Goal: Task Accomplishment & Management: Use online tool/utility

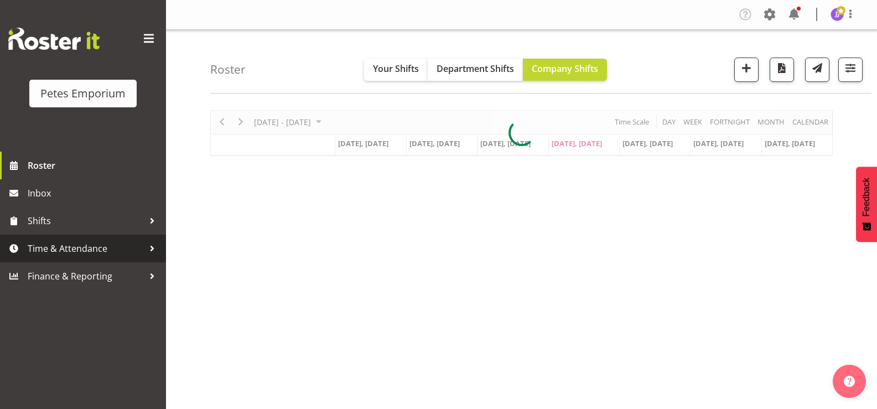
scroll to position [111, 0]
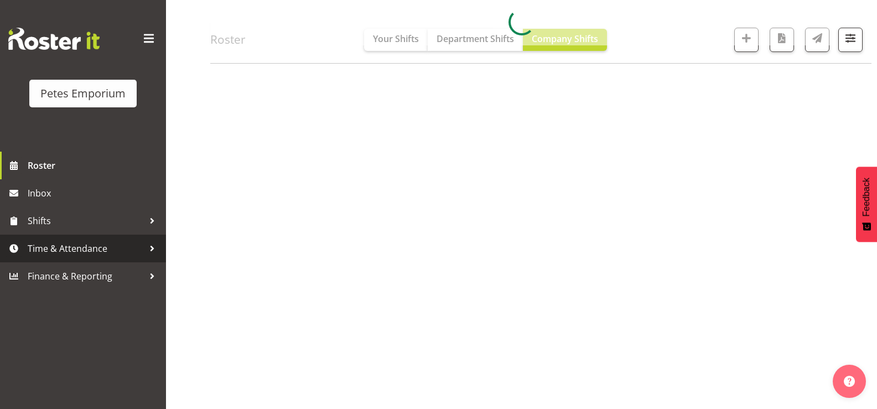
click at [71, 250] on span "Time & Attendance" at bounding box center [86, 248] width 116 height 17
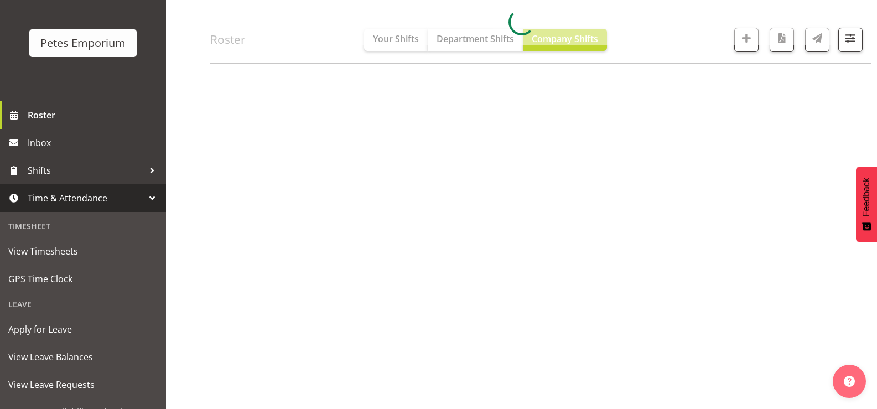
scroll to position [98, 0]
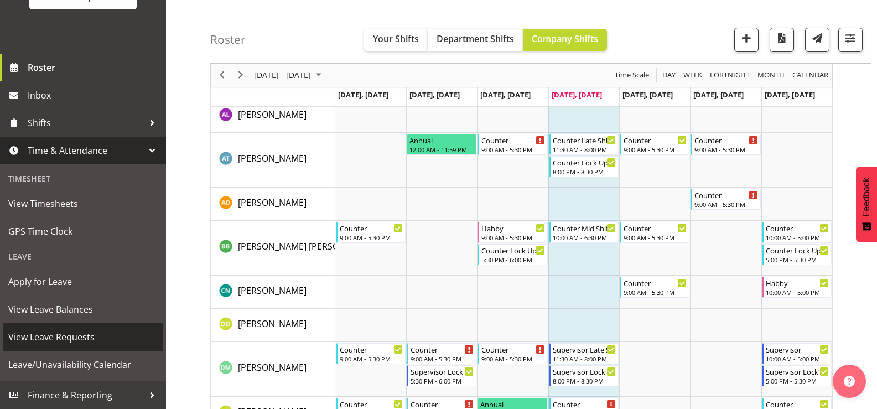
click at [89, 336] on span "View Leave Requests" at bounding box center [82, 337] width 149 height 17
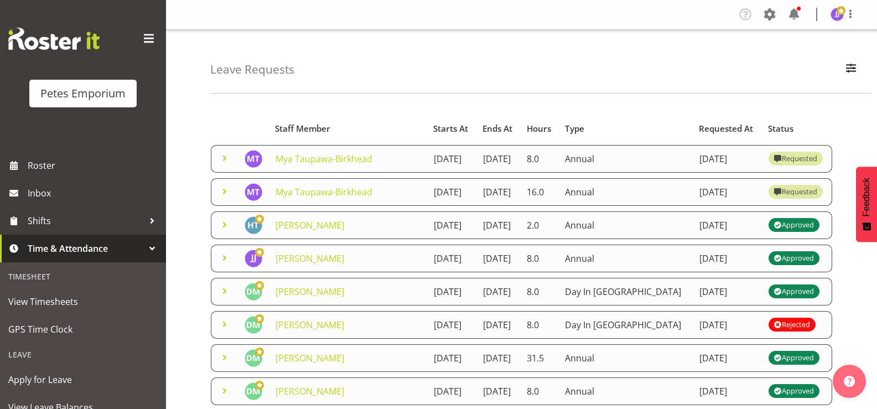
click at [222, 198] on span at bounding box center [224, 191] width 13 height 13
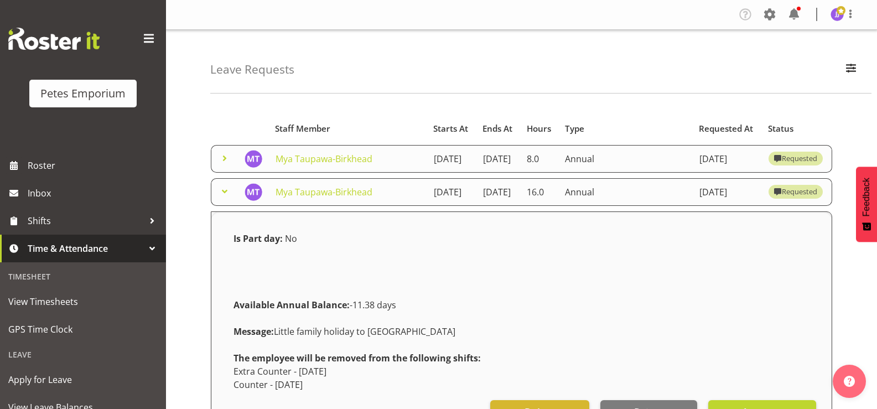
click at [222, 198] on span at bounding box center [224, 191] width 13 height 13
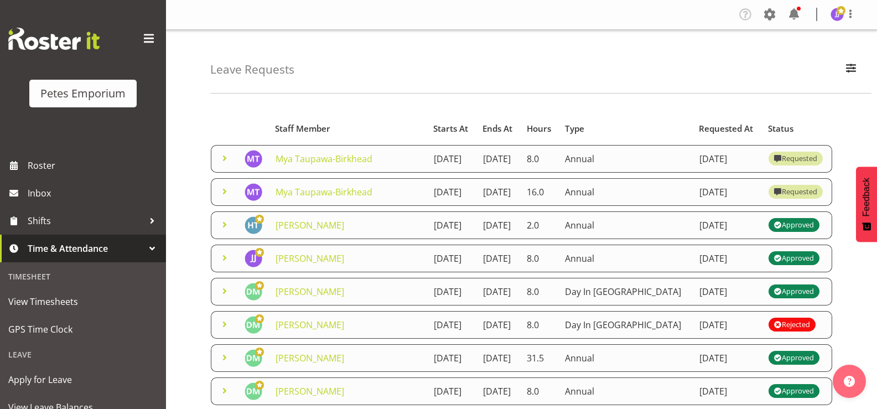
click at [225, 164] on span at bounding box center [224, 158] width 13 height 13
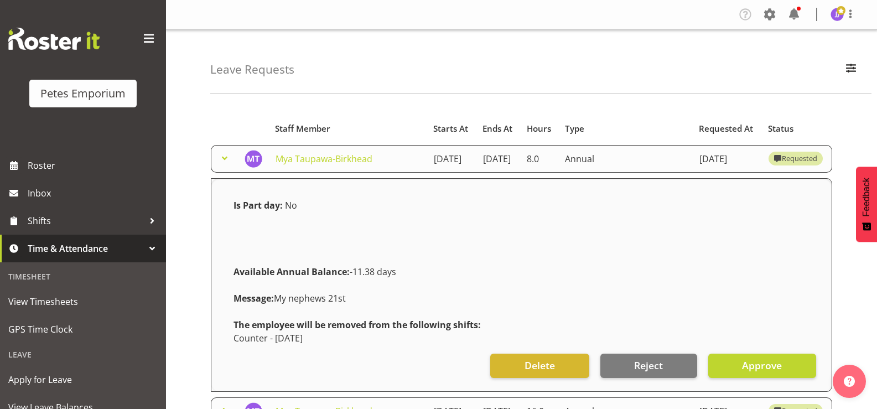
click at [225, 164] on span at bounding box center [224, 158] width 13 height 13
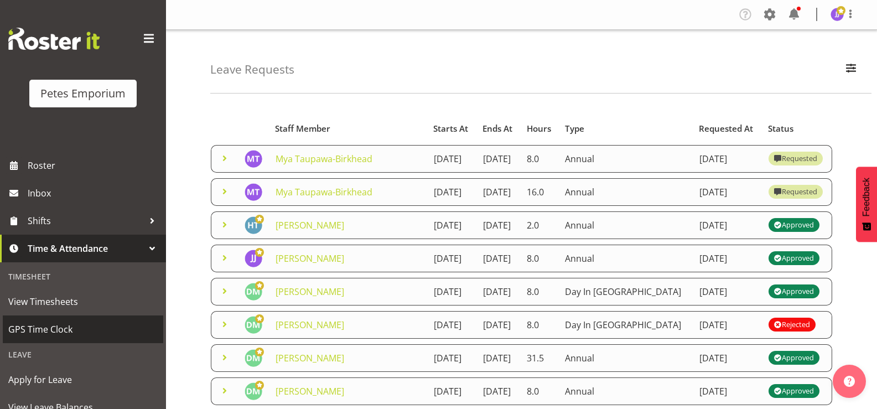
click at [64, 332] on span "GPS Time Clock" at bounding box center [82, 329] width 149 height 17
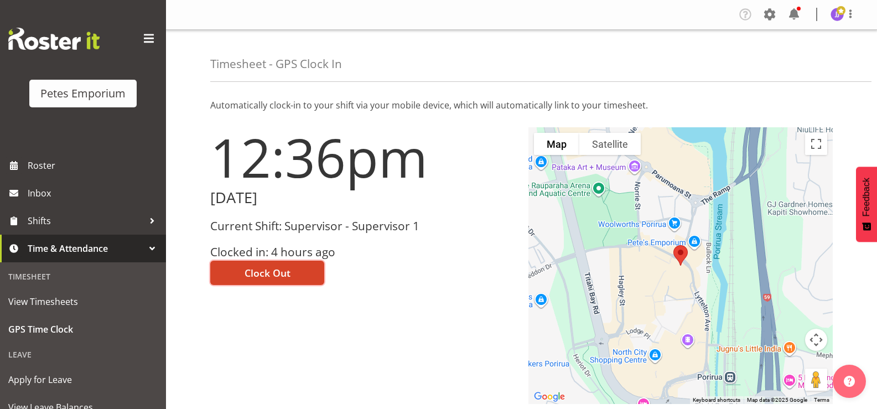
click at [280, 276] on span "Clock Out" at bounding box center [268, 273] width 46 height 14
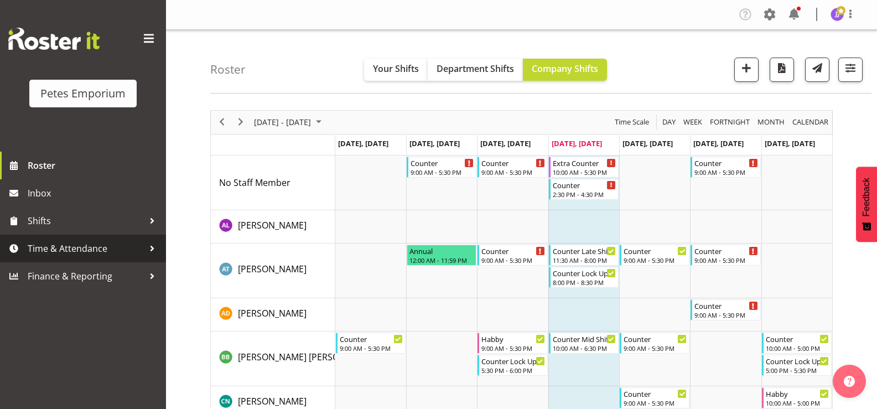
click at [80, 250] on span "Time & Attendance" at bounding box center [86, 248] width 116 height 17
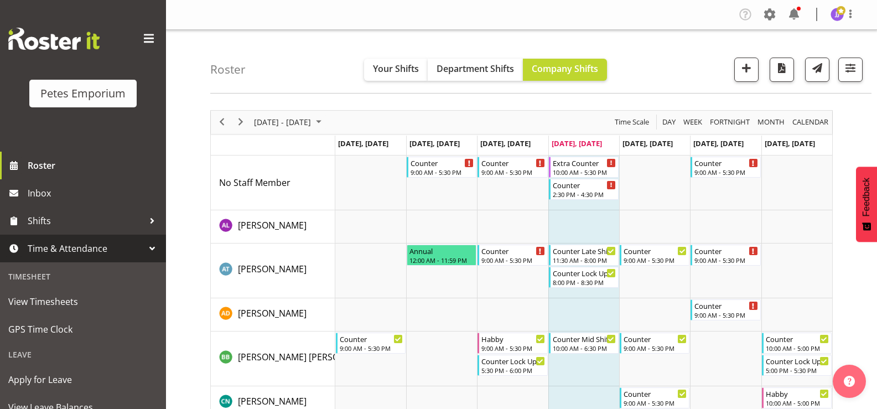
scroll to position [98, 0]
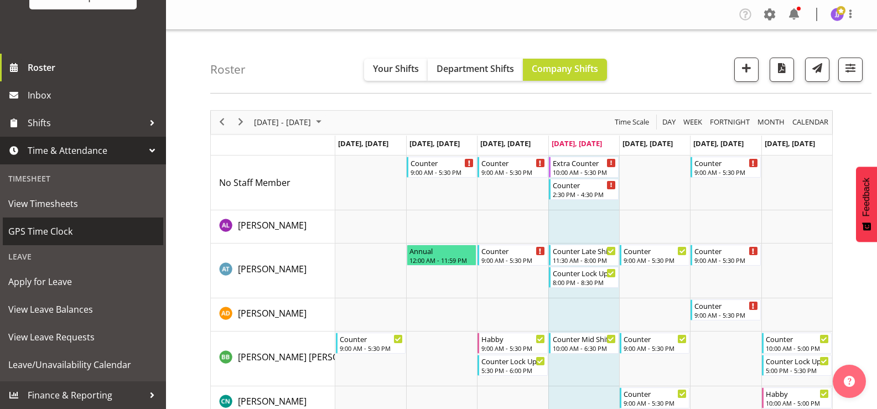
click at [59, 229] on span "GPS Time Clock" at bounding box center [82, 231] width 149 height 17
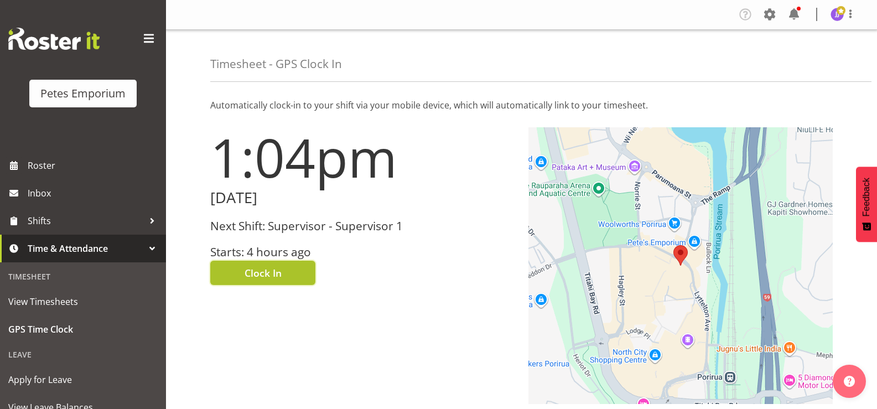
click at [260, 272] on span "Clock In" at bounding box center [263, 273] width 37 height 14
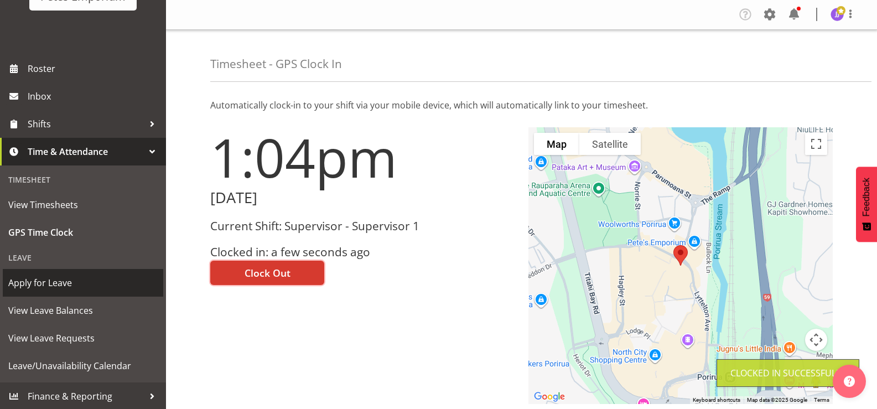
scroll to position [98, 0]
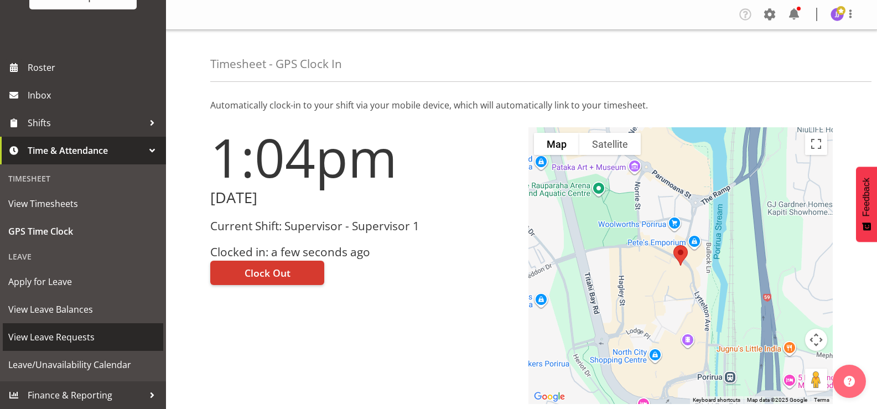
click at [100, 340] on span "View Leave Requests" at bounding box center [82, 337] width 149 height 17
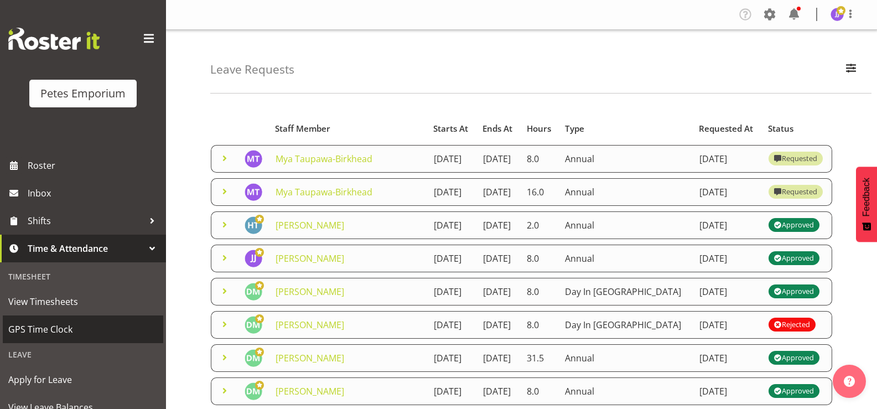
click at [72, 323] on span "GPS Time Clock" at bounding box center [82, 329] width 149 height 17
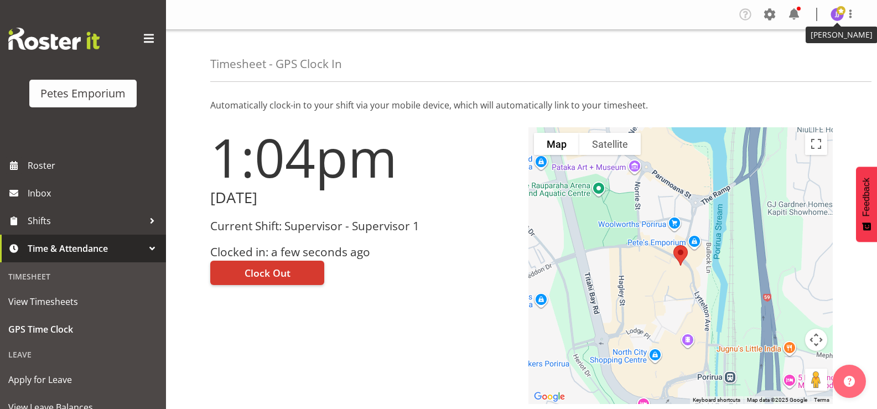
click at [836, 17] on img at bounding box center [837, 14] width 13 height 13
click at [782, 58] on link "Log Out" at bounding box center [804, 58] width 106 height 20
